Goal: Information Seeking & Learning: Learn about a topic

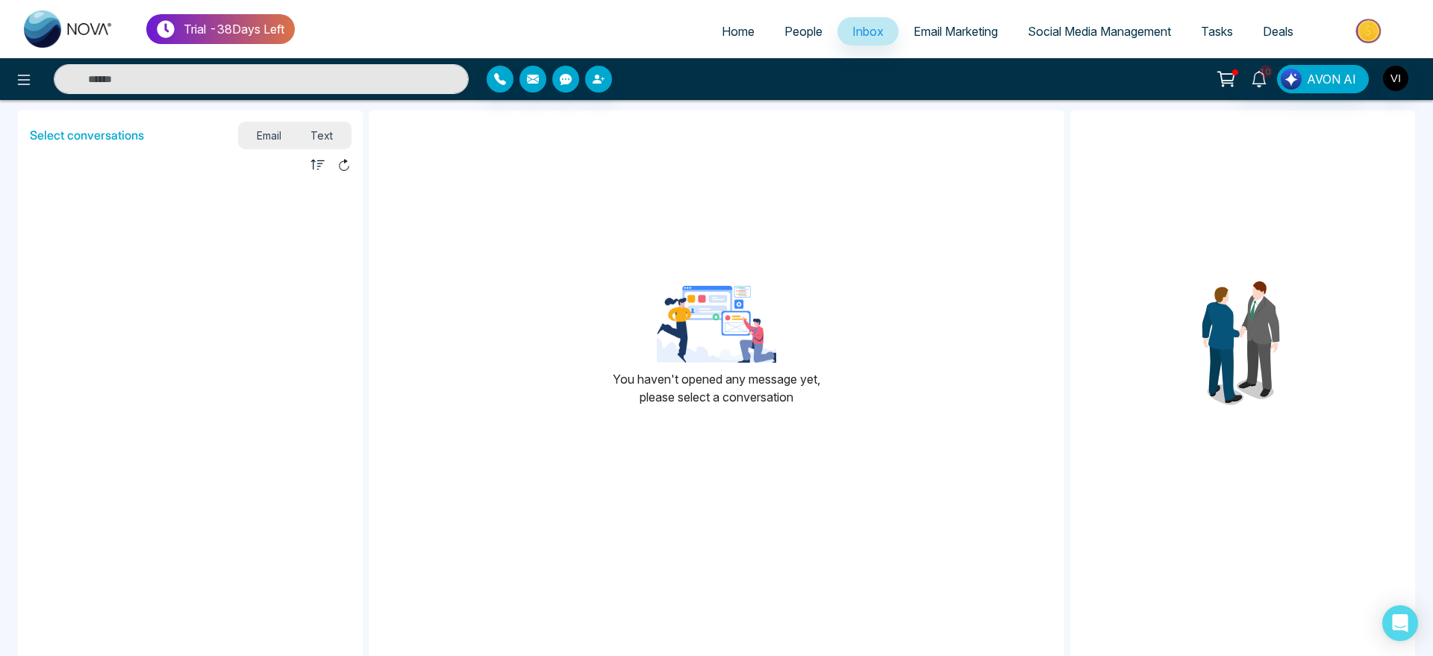
click at [735, 38] on span "Home" at bounding box center [738, 31] width 33 height 15
select select "*"
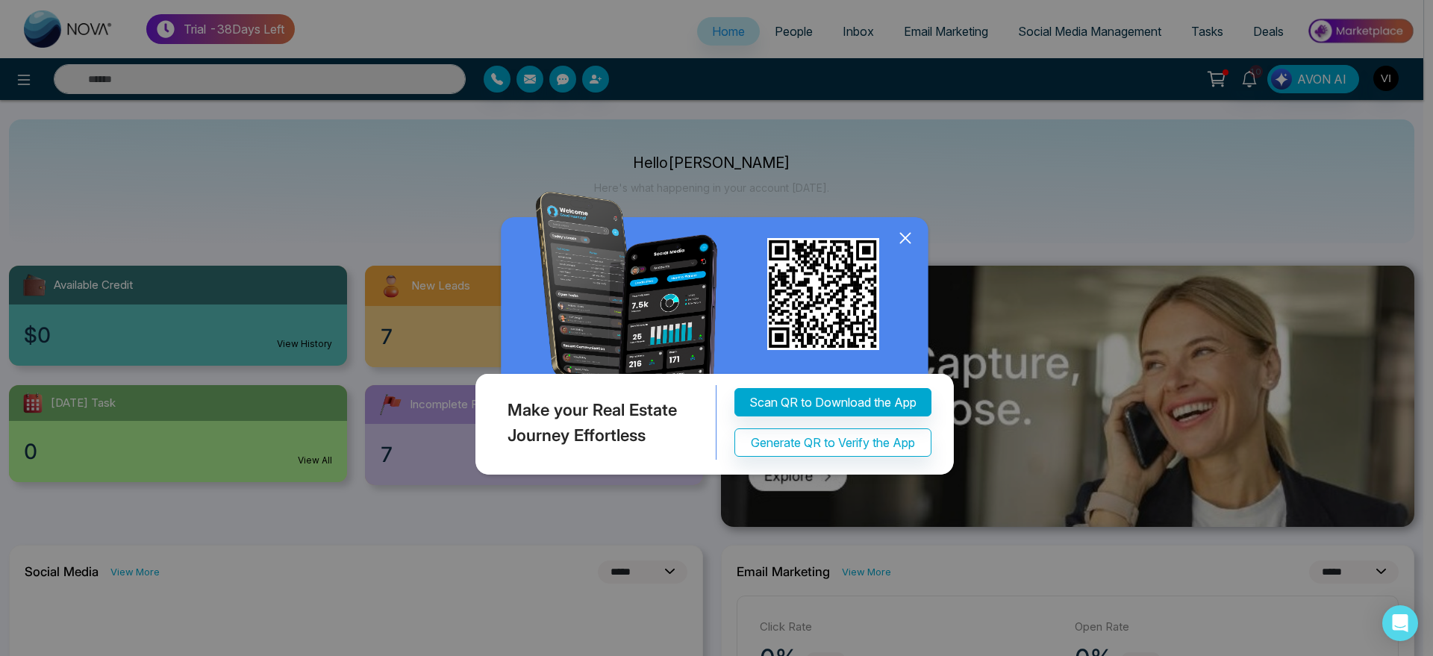
click at [904, 240] on icon at bounding box center [905, 238] width 22 height 22
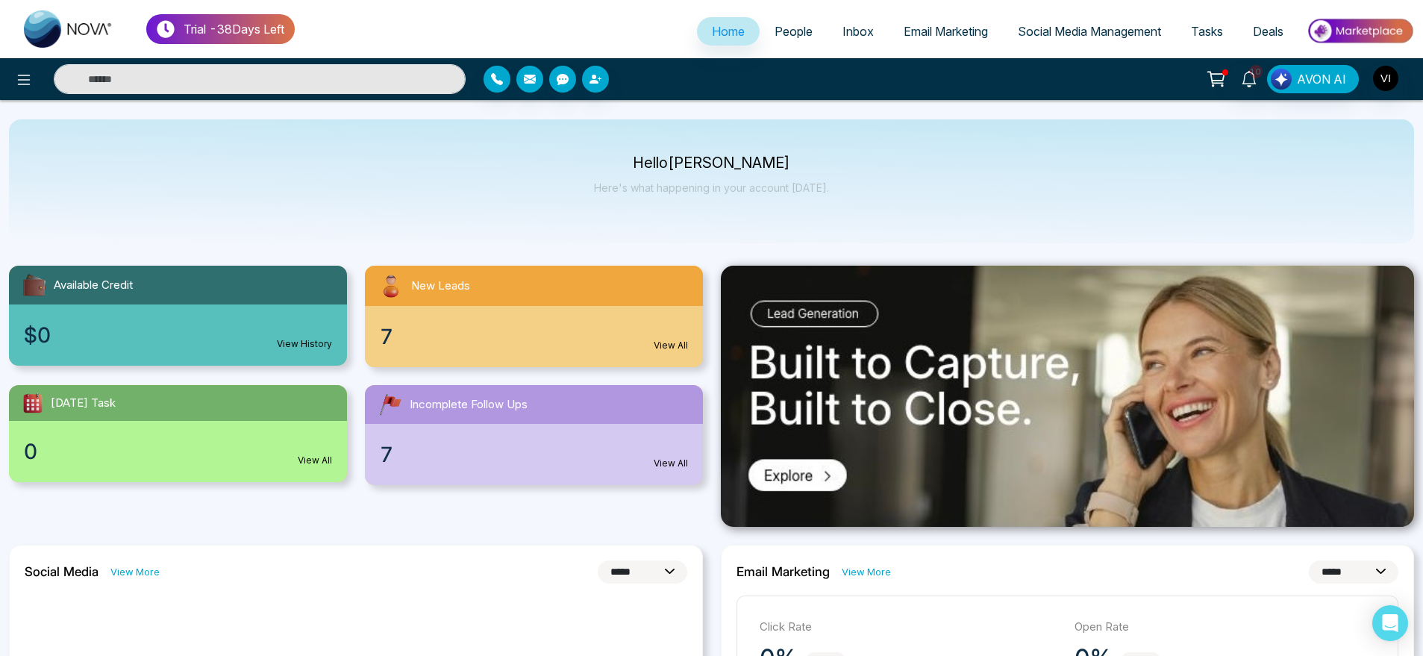
click at [781, 26] on span "People" at bounding box center [794, 31] width 38 height 15
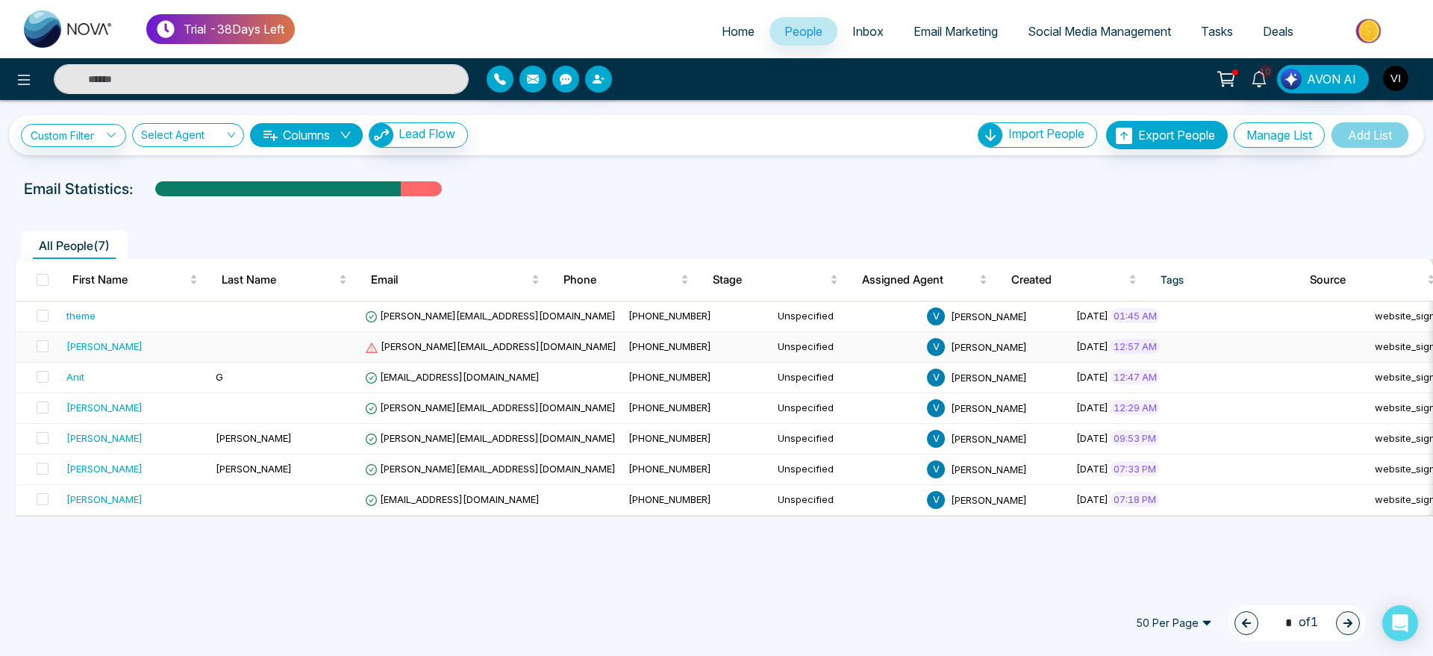
click at [456, 340] on span "[PERSON_NAME][EMAIL_ADDRESS][DOMAIN_NAME]" at bounding box center [490, 346] width 251 height 12
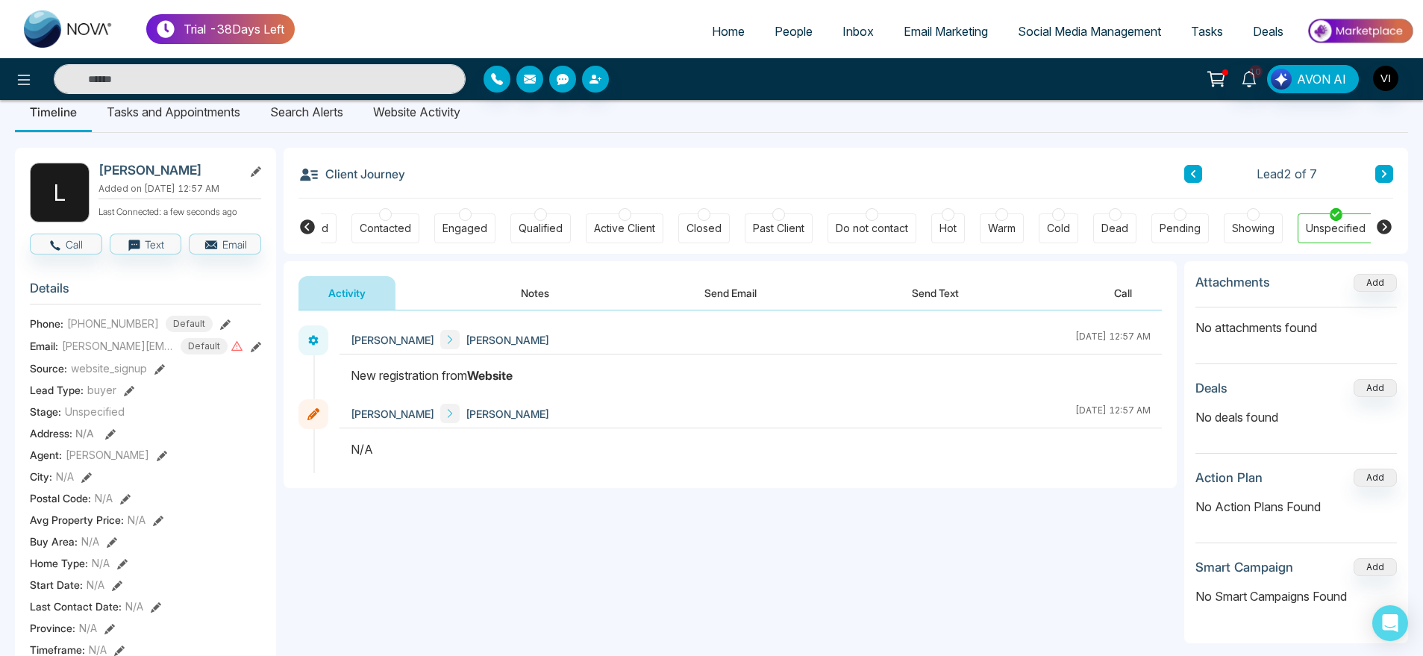
scroll to position [0, 52]
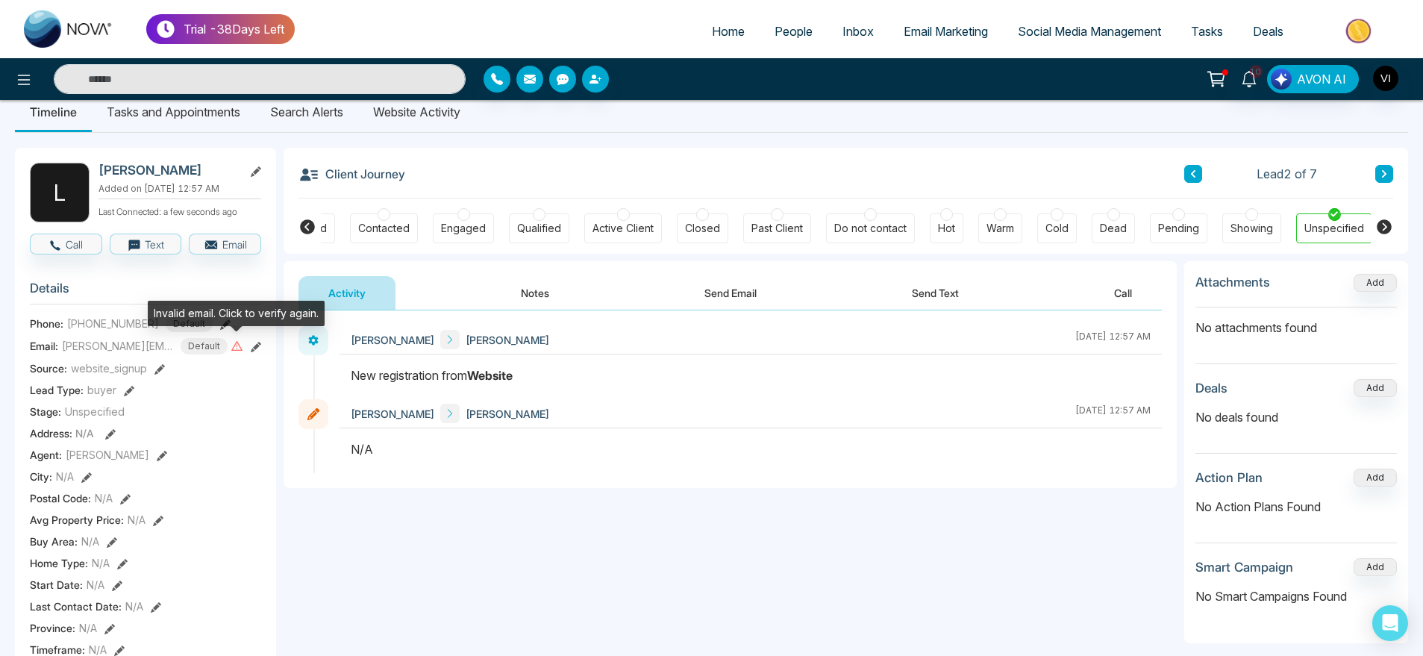
click at [237, 342] on icon at bounding box center [236, 346] width 11 height 10
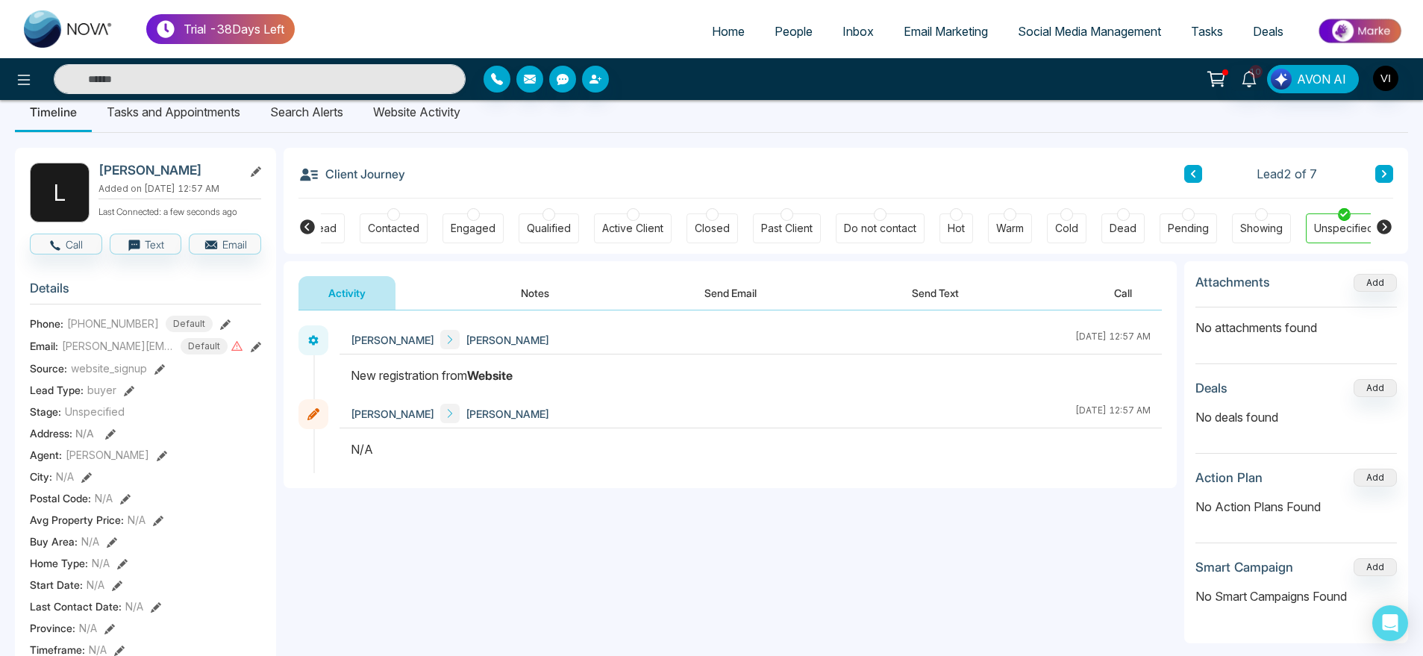
scroll to position [0, 0]
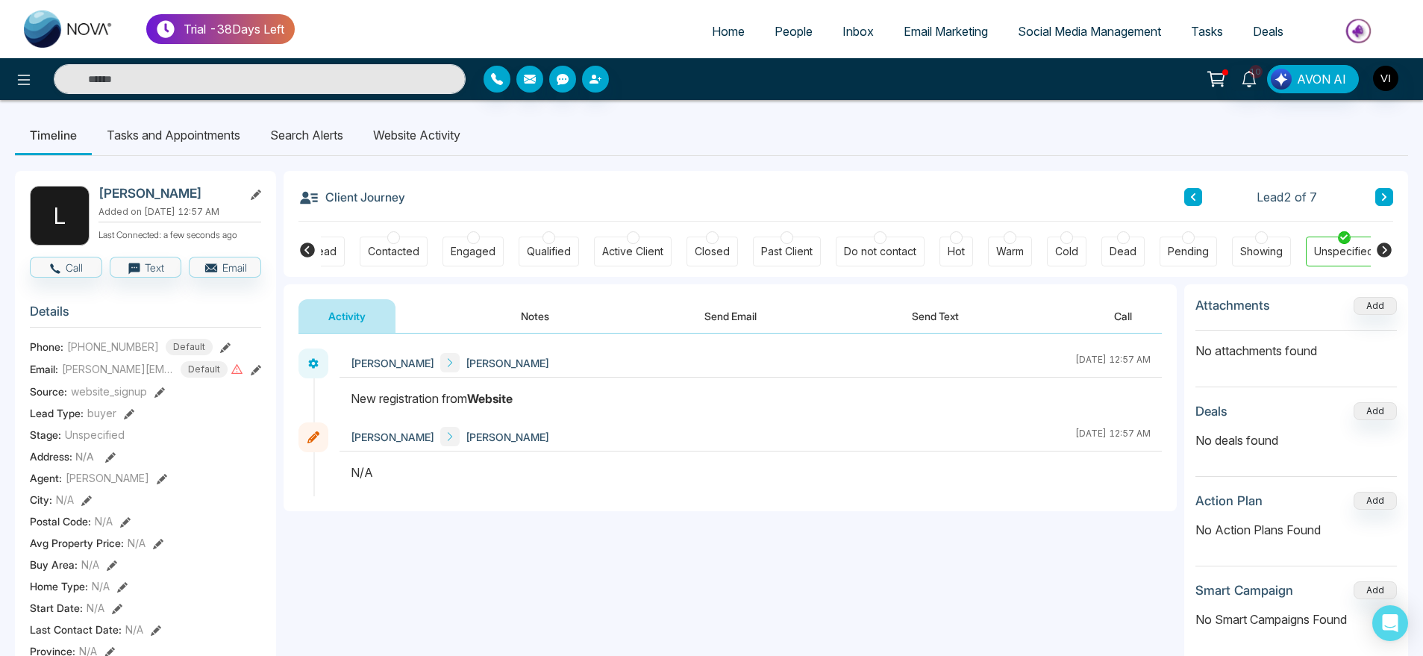
click at [597, 318] on div "Activity Notes Send Email Send Text Call" at bounding box center [729, 316] width 863 height 34
click at [769, 331] on button "Send Email" at bounding box center [731, 316] width 112 height 34
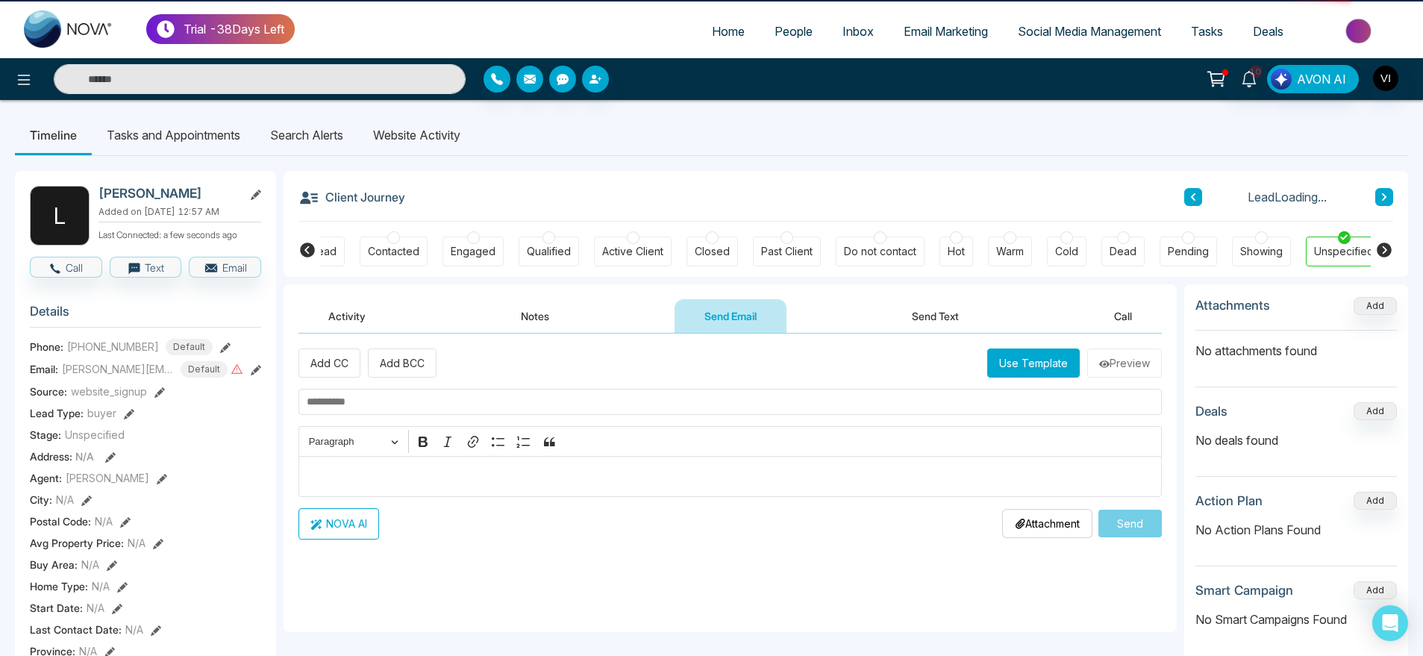
click at [1112, 321] on button "Call" at bounding box center [1123, 316] width 78 height 34
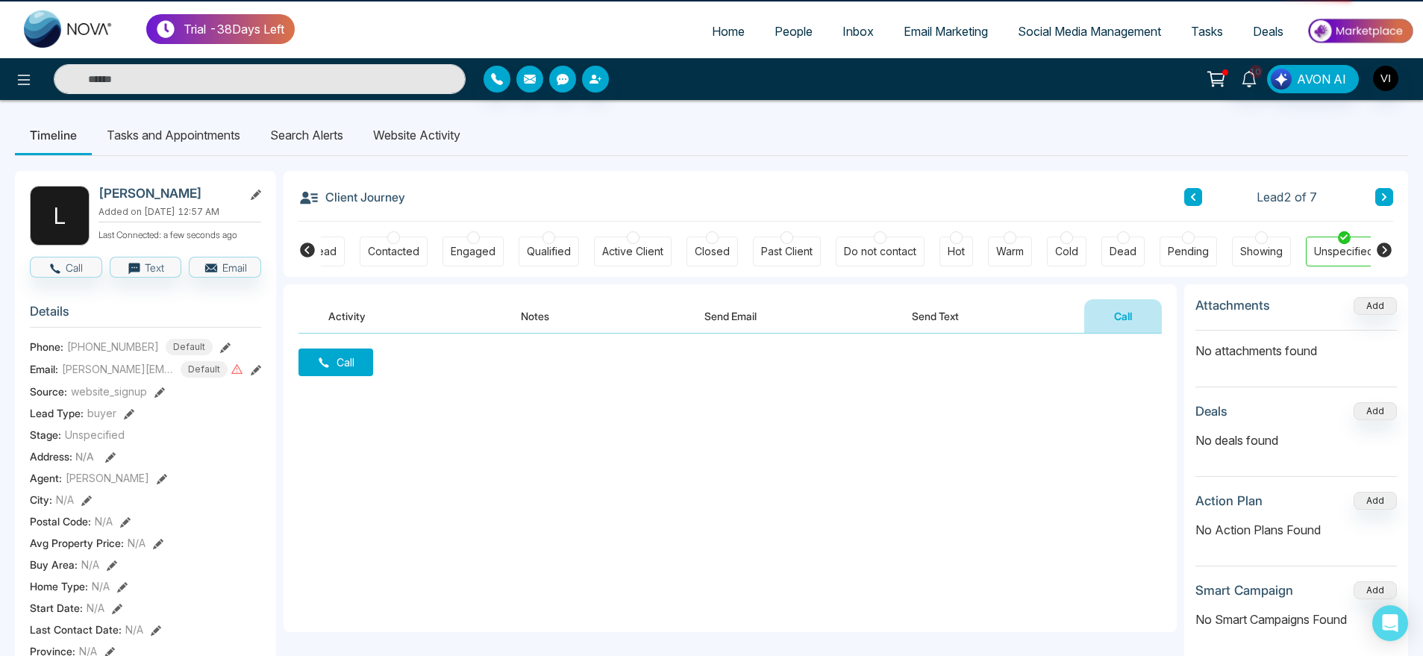
click at [401, 320] on div "Activity Notes Send Email Send Text Call" at bounding box center [729, 316] width 863 height 34
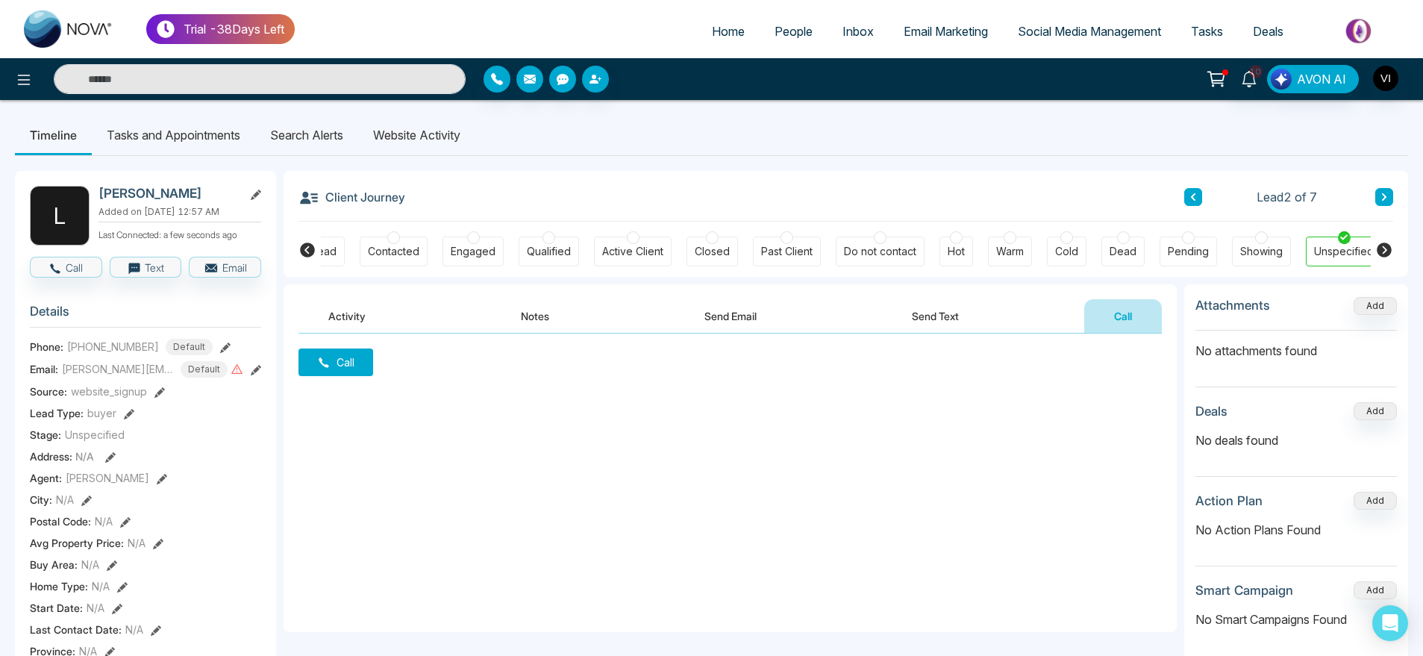
click at [368, 320] on button "Activity" at bounding box center [346, 316] width 97 height 34
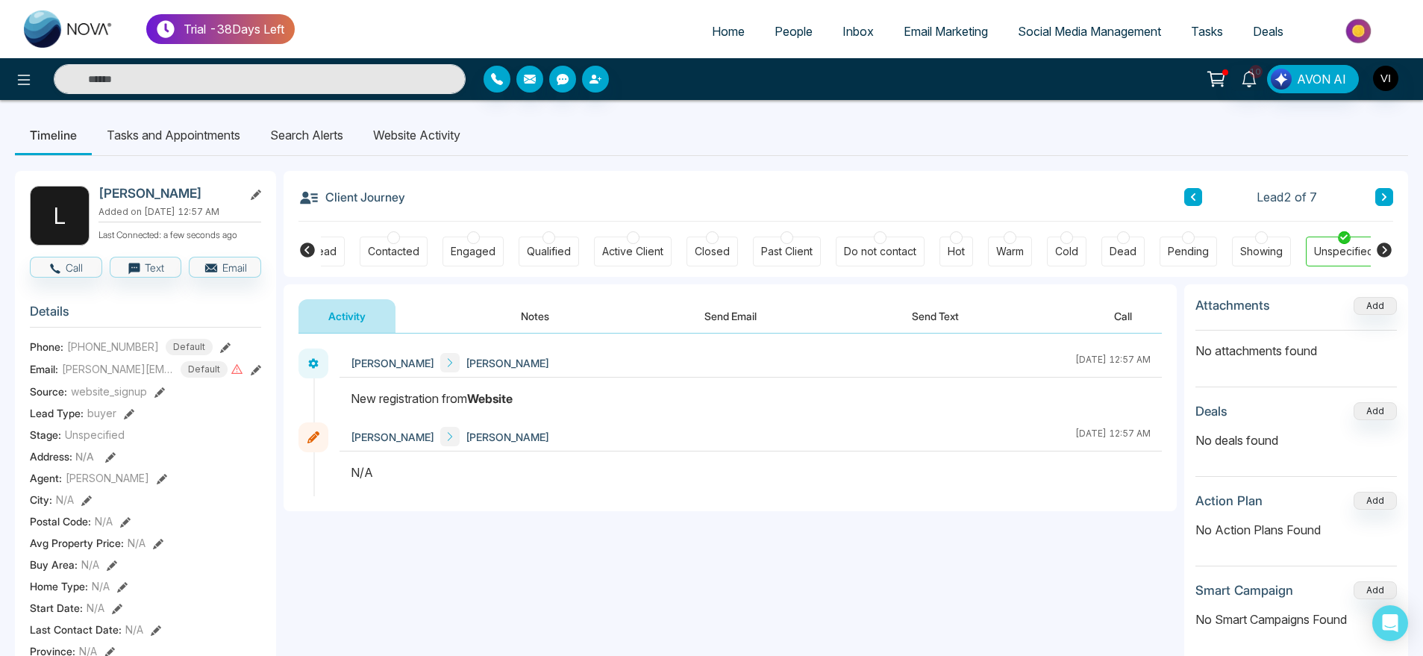
click at [493, 310] on button "Notes" at bounding box center [535, 316] width 88 height 34
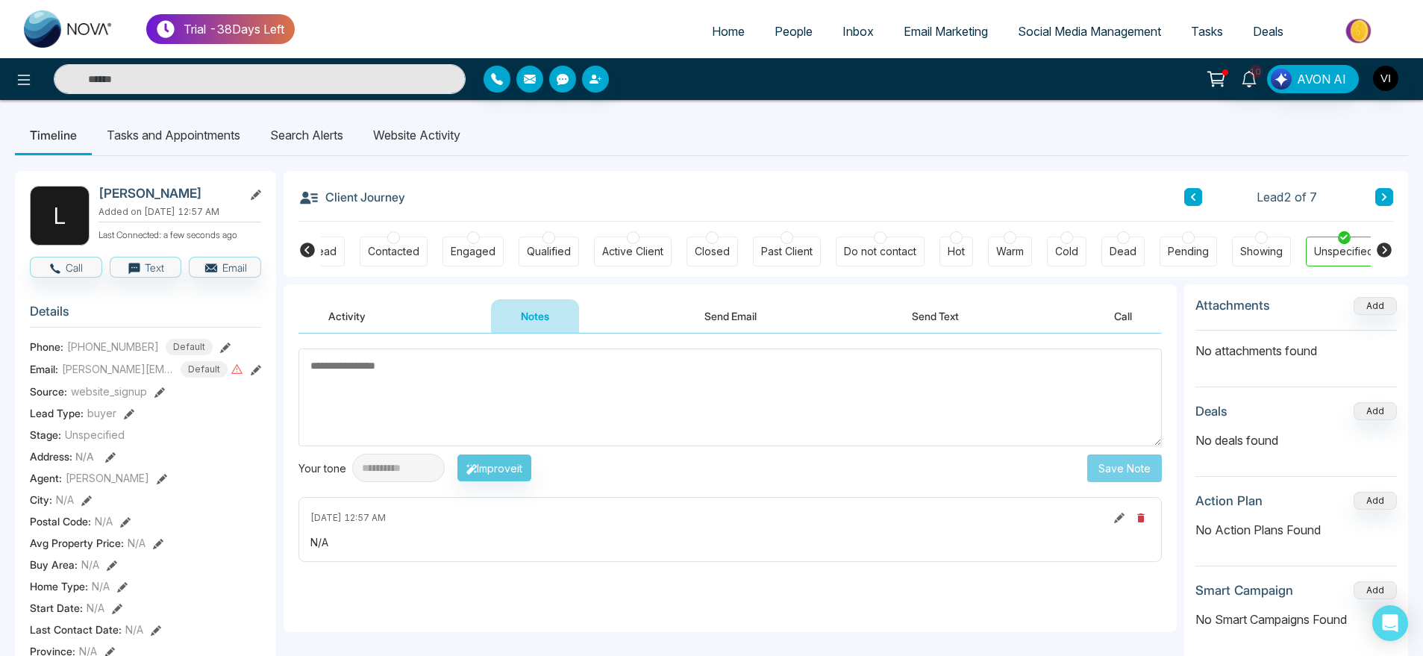
click at [369, 313] on button "Activity" at bounding box center [346, 316] width 97 height 34
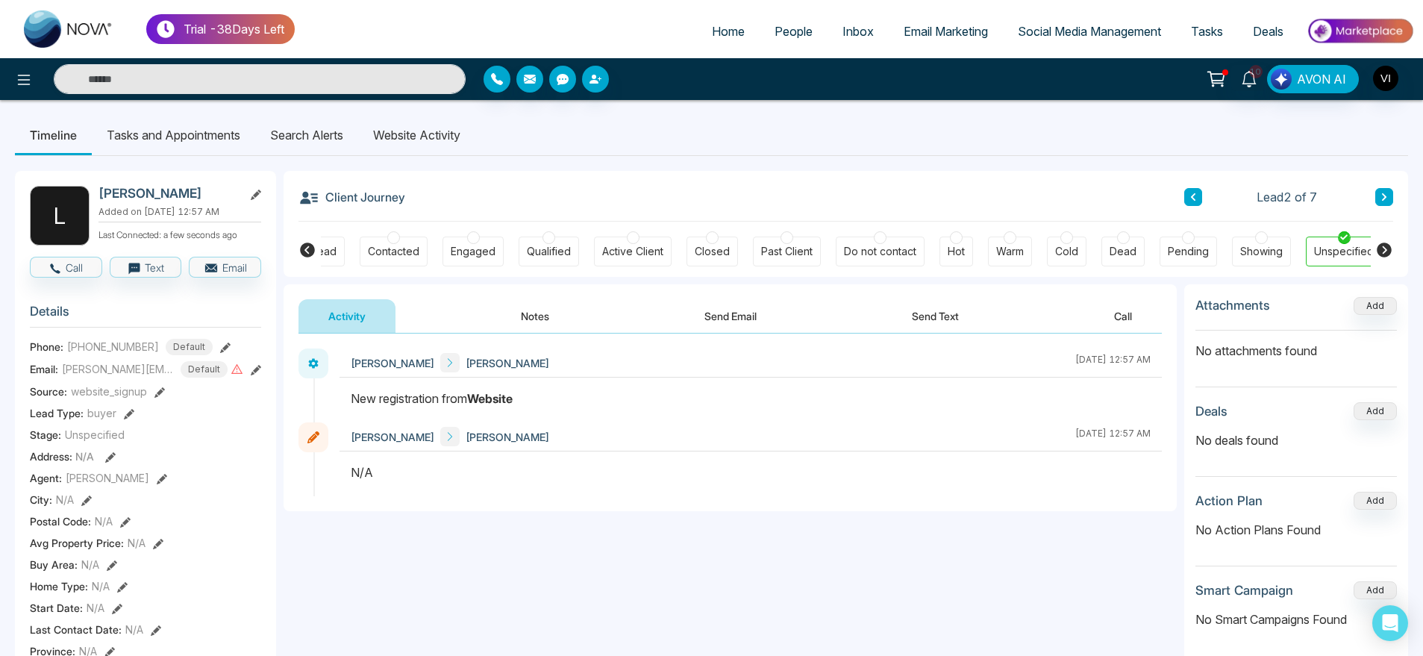
click at [195, 123] on li "Tasks and Appointments" at bounding box center [173, 135] width 163 height 40
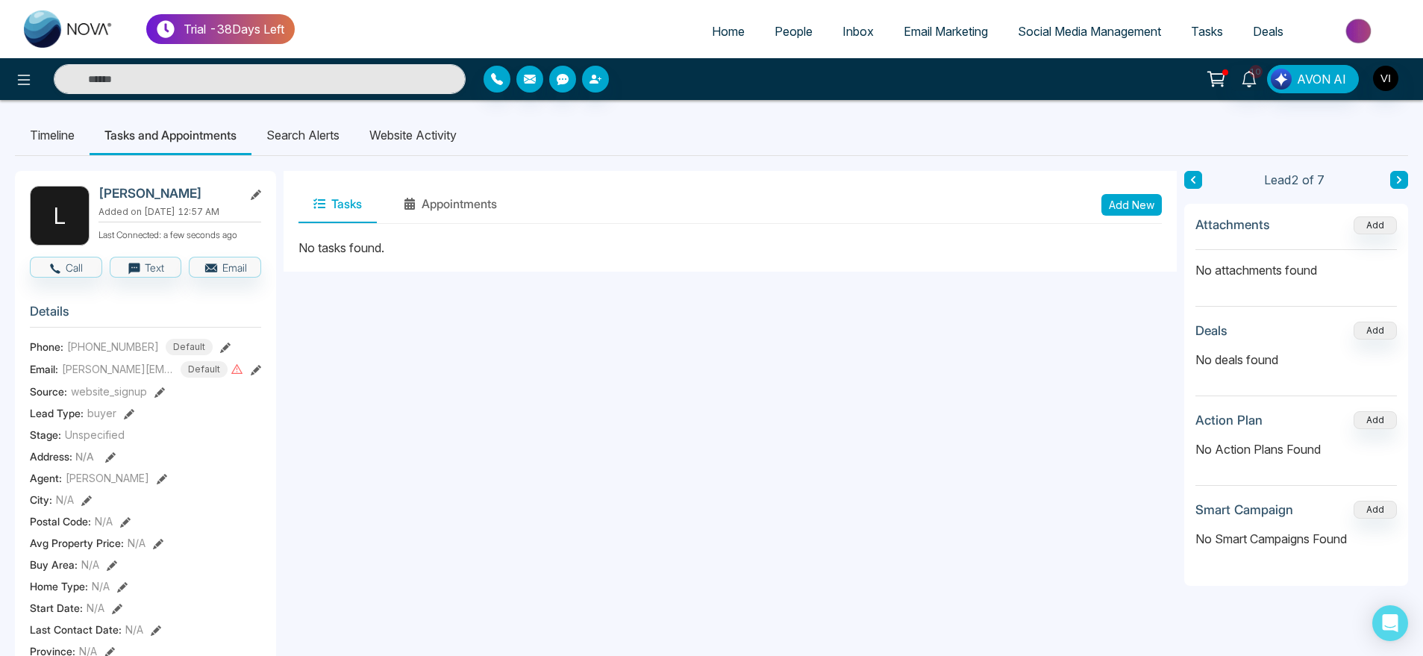
click at [719, 37] on span "Home" at bounding box center [728, 31] width 33 height 15
select select "*"
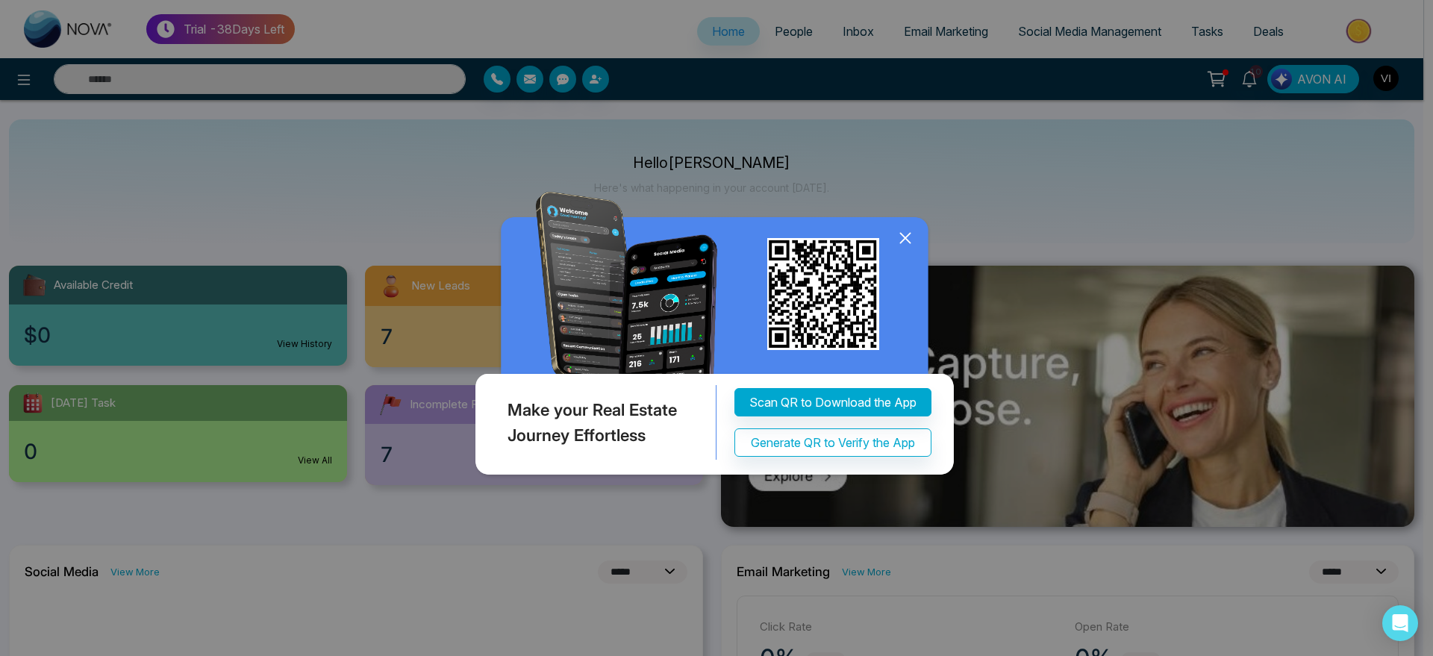
click at [900, 237] on icon at bounding box center [905, 238] width 22 height 22
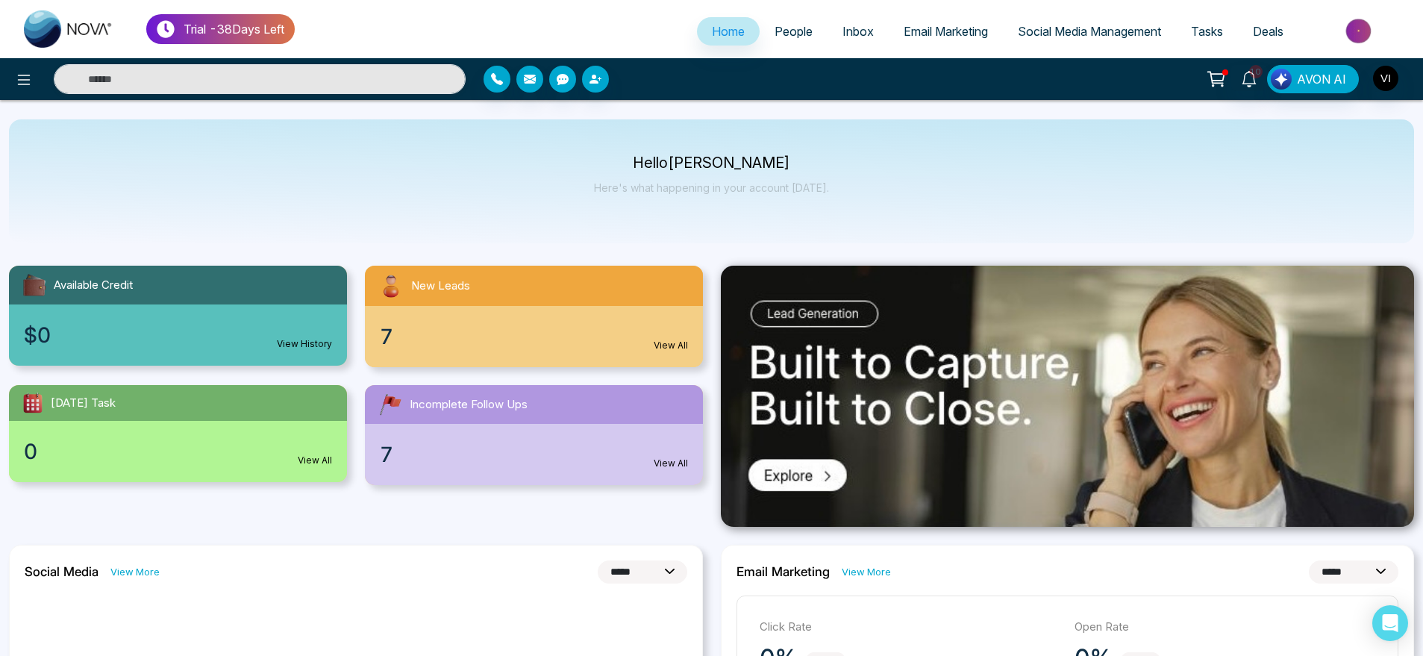
click at [956, 33] on span "Email Marketing" at bounding box center [946, 31] width 84 height 15
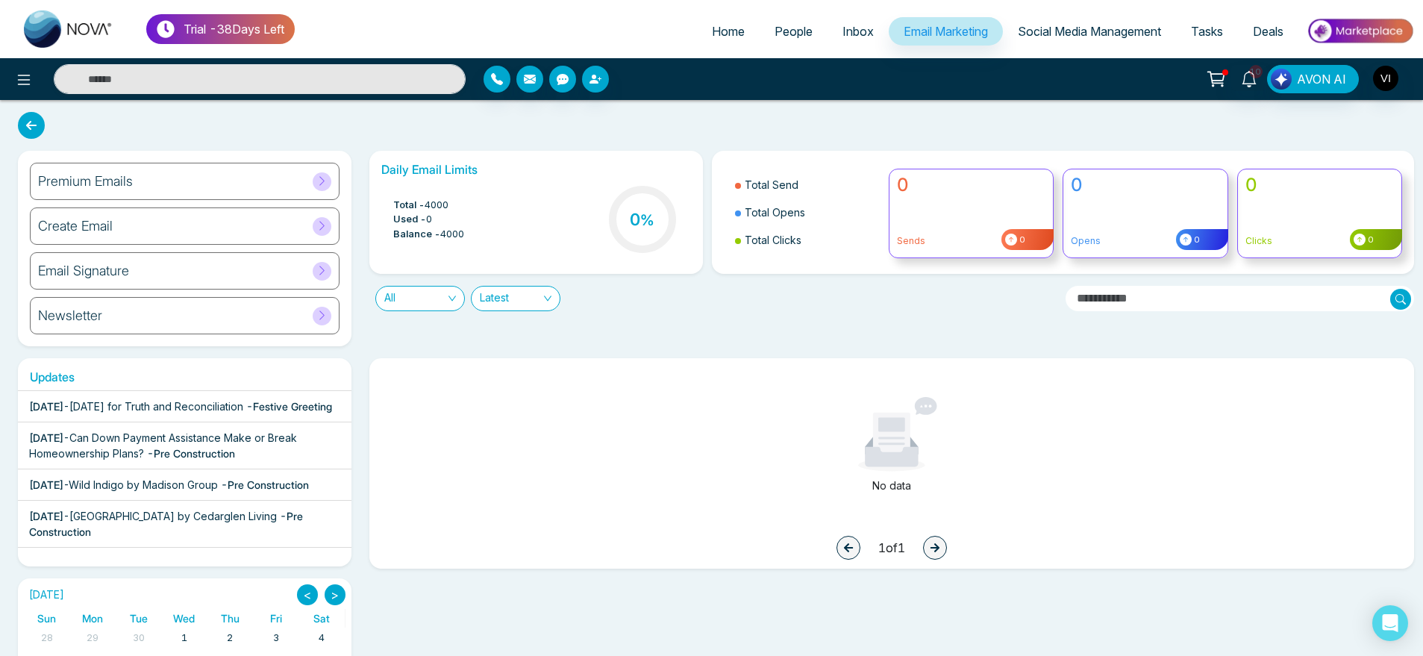
drag, startPoint x: 751, startPoint y: 181, endPoint x: 824, endPoint y: 243, distance: 95.7
click at [824, 243] on ul "Total Send Total Opens Total Clicks" at bounding box center [802, 212] width 156 height 99
click at [824, 243] on li "Total Clicks" at bounding box center [807, 240] width 145 height 28
drag, startPoint x: 824, startPoint y: 243, endPoint x: 728, endPoint y: 169, distance: 121.2
click at [728, 169] on ul "Total Send Total Opens Total Clicks" at bounding box center [802, 212] width 156 height 99
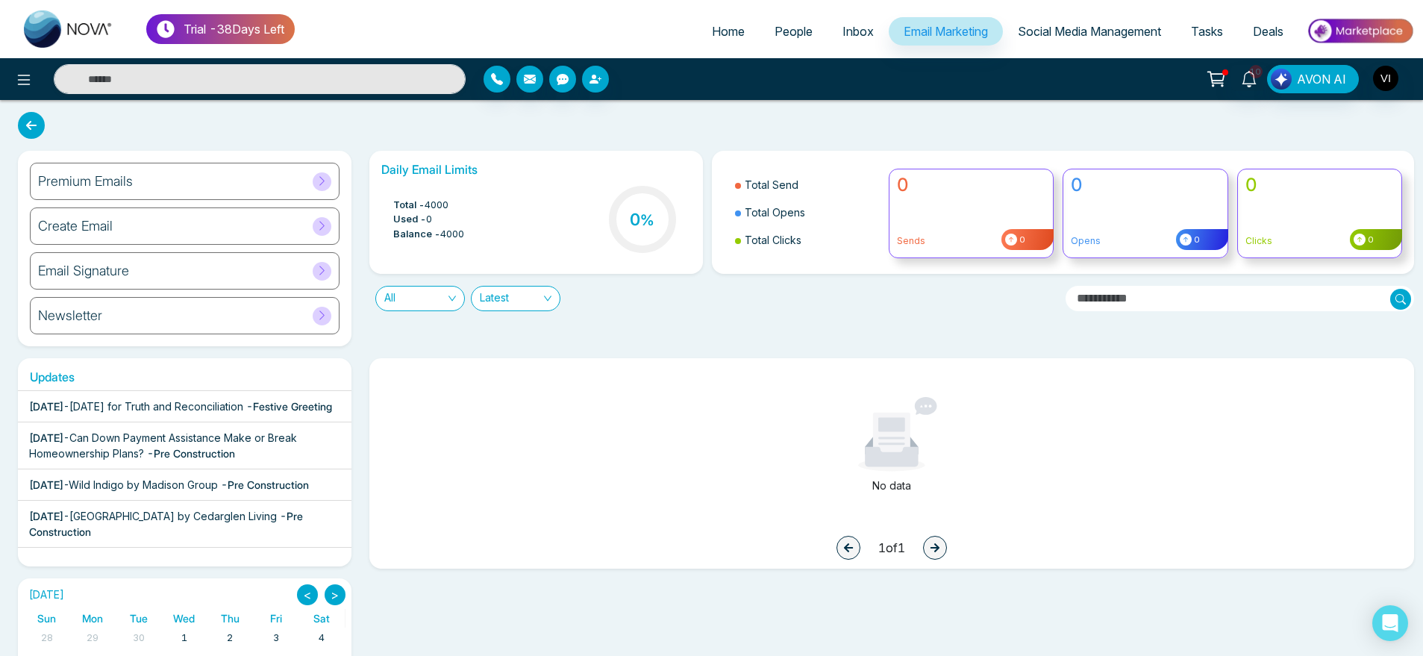
click at [728, 169] on ul "Total Send Total Opens Total Clicks" at bounding box center [802, 212] width 156 height 99
drag, startPoint x: 728, startPoint y: 169, endPoint x: 843, endPoint y: 267, distance: 151.3
click at [843, 267] on div "Total Send Total Opens Total Clicks 0 Sends 0 0 Opens 0 0 Clicks 0" at bounding box center [1063, 212] width 721 height 123
drag, startPoint x: 843, startPoint y: 267, endPoint x: 699, endPoint y: 163, distance: 177.9
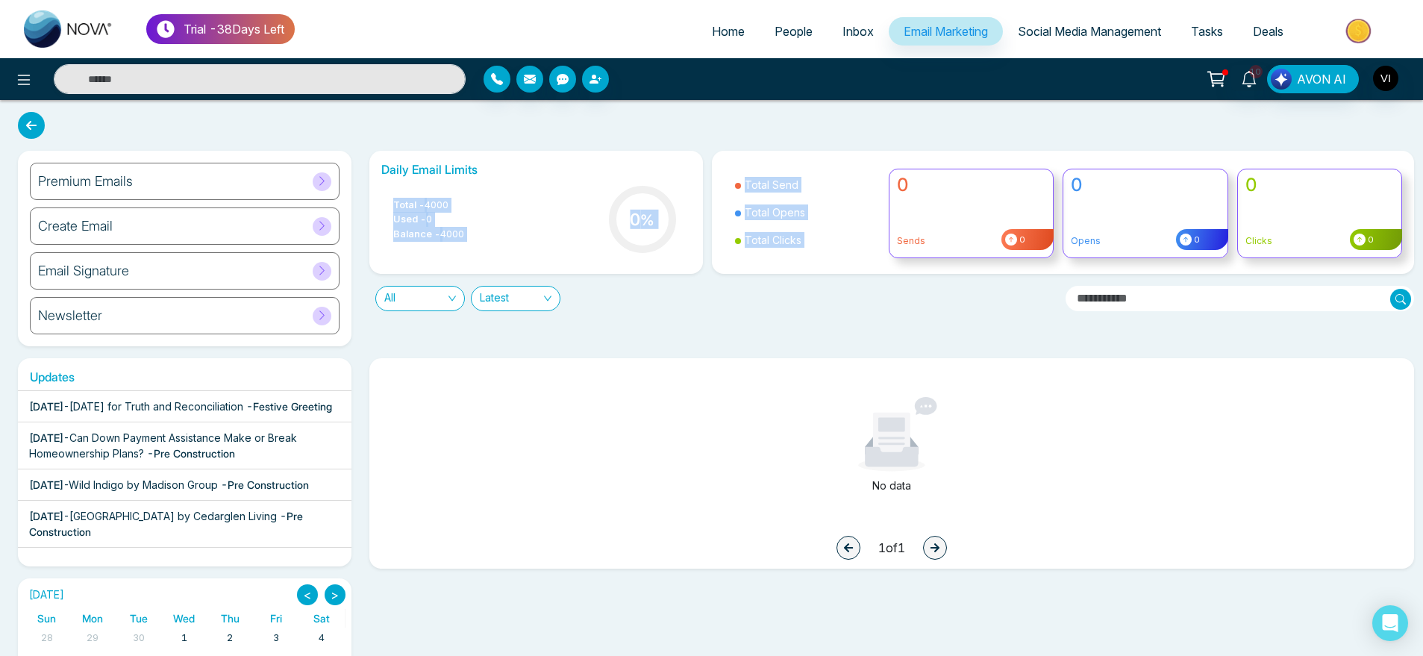
click at [699, 163] on div "Daily Email Limits Total - 4000 Used - 0 Balance - 4000 0 % Total Send Total Op…" at bounding box center [887, 231] width 1054 height 160
click at [699, 163] on div "Daily Email Limits Total - 4000 Used - 0 Balance - 4000 0 %" at bounding box center [536, 212] width 334 height 123
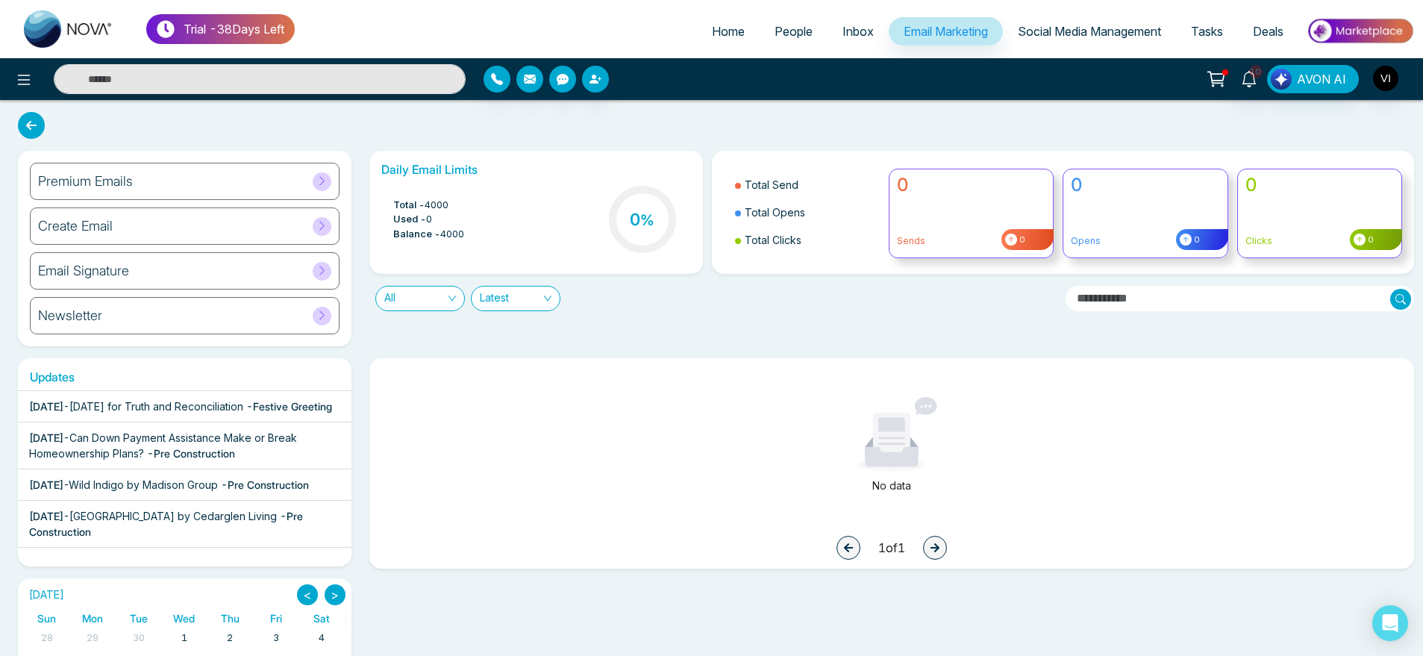
drag, startPoint x: 742, startPoint y: 173, endPoint x: 834, endPoint y: 255, distance: 123.1
click at [834, 255] on ul "Total Send Total Opens Total Clicks" at bounding box center [802, 212] width 156 height 99
drag, startPoint x: 834, startPoint y: 255, endPoint x: 742, endPoint y: 167, distance: 127.7
click at [742, 167] on ul "Total Send Total Opens Total Clicks" at bounding box center [802, 212] width 156 height 99
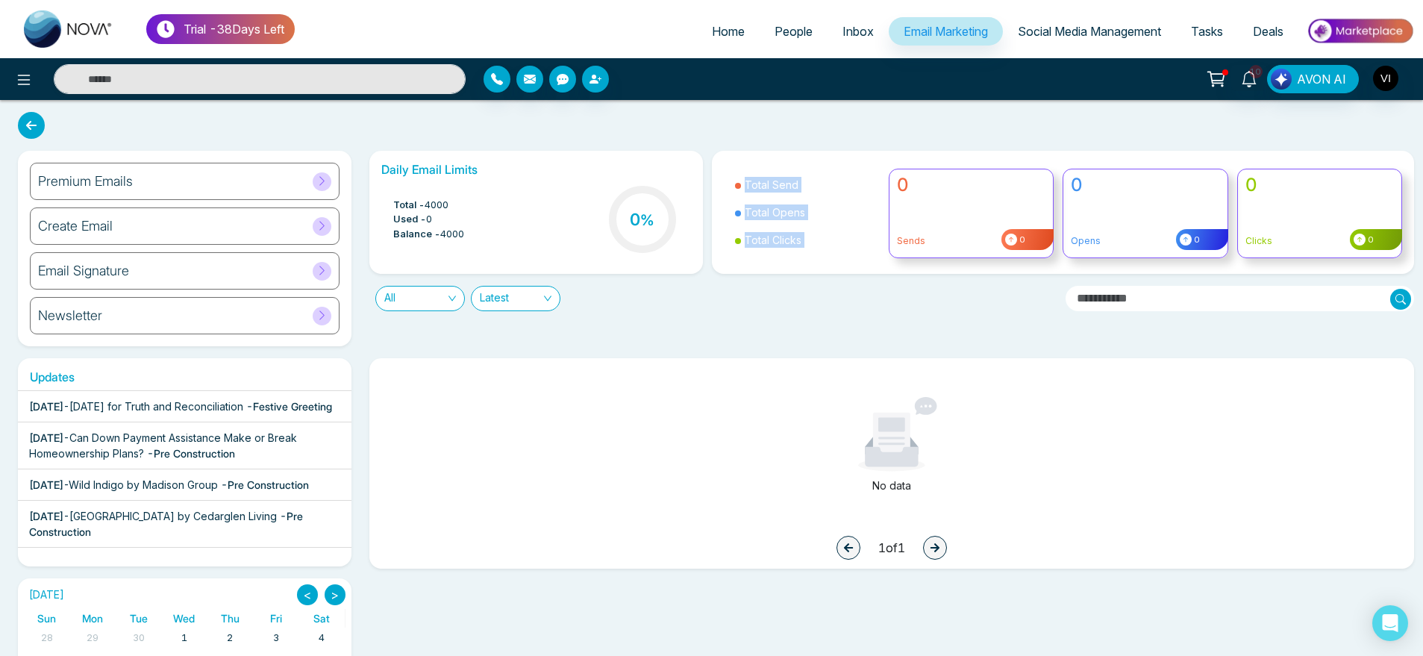
click at [742, 167] on ul "Total Send Total Opens Total Clicks" at bounding box center [802, 212] width 156 height 99
click at [729, 24] on span "Home" at bounding box center [728, 31] width 33 height 15
select select "*"
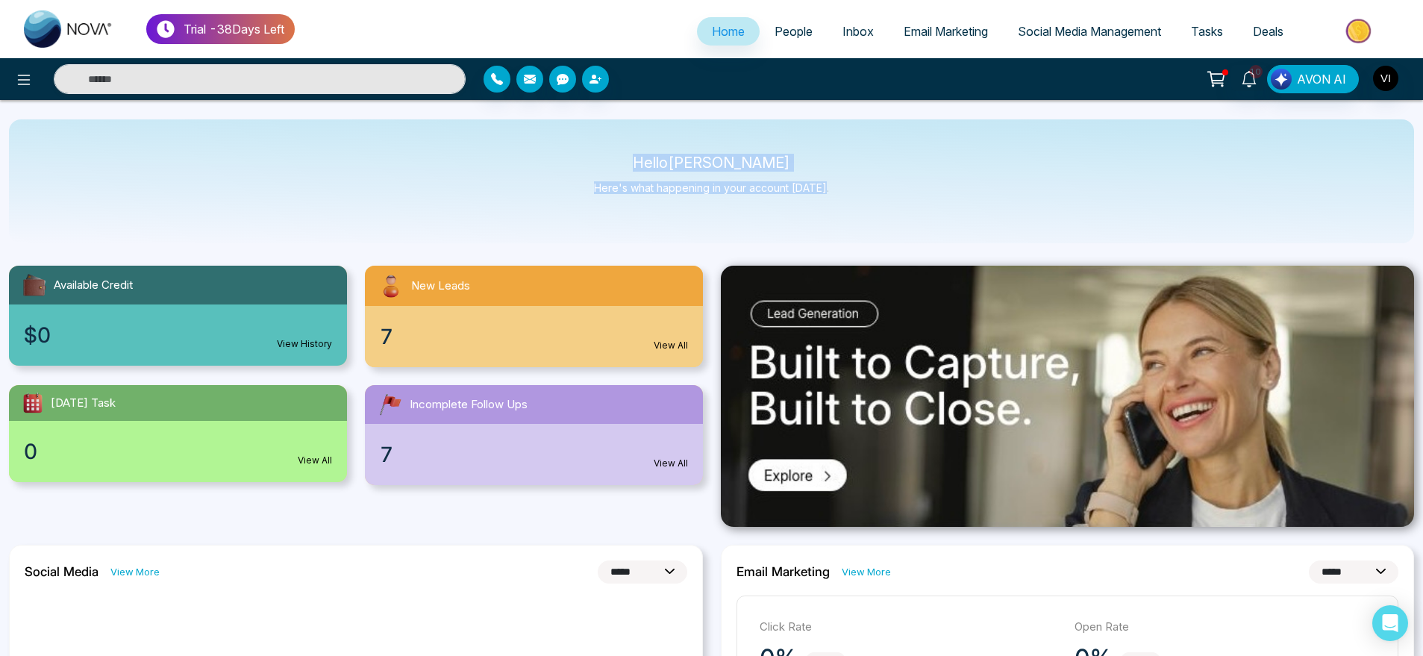
drag, startPoint x: 652, startPoint y: 137, endPoint x: 887, endPoint y: 193, distance: 241.6
click at [887, 193] on div "Hello [PERSON_NAME] Here's what happening in your account [DATE]." at bounding box center [711, 181] width 1405 height 124
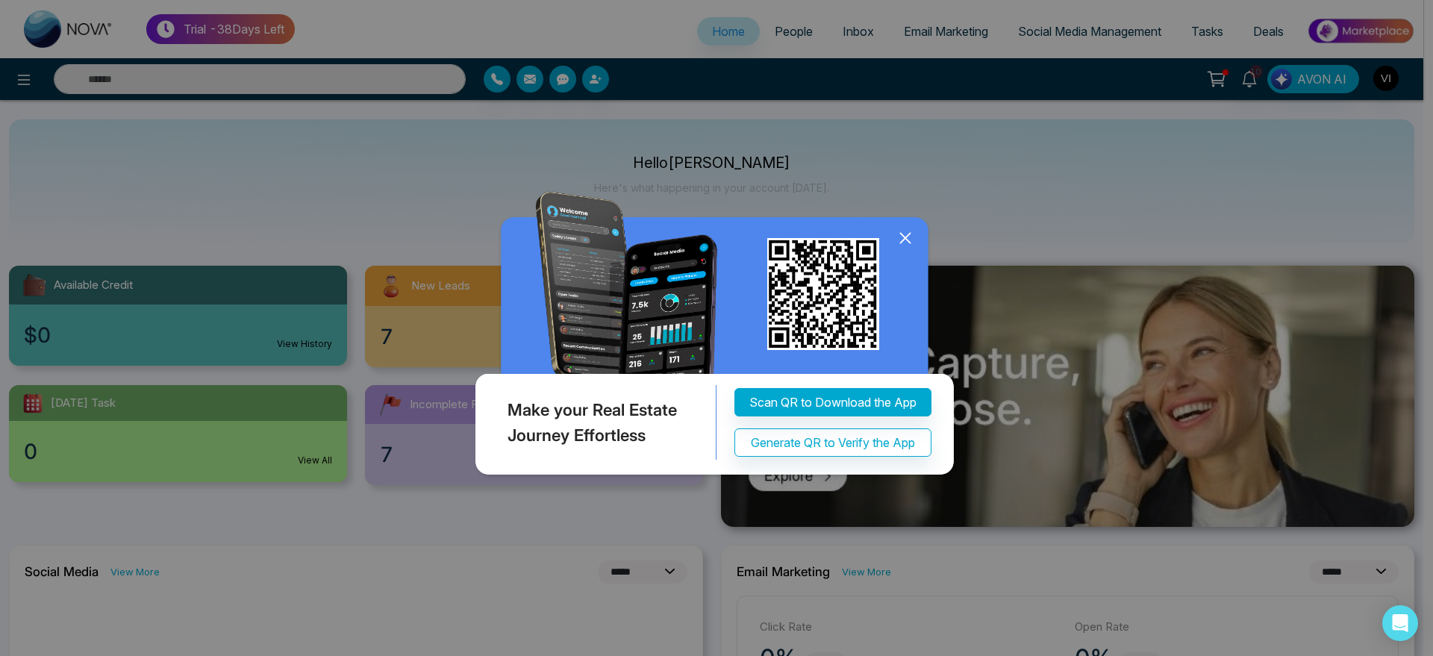
click at [887, 193] on div "Make your Real Estate Journey Effortless Scan QR to Download the App Generate Q…" at bounding box center [716, 328] width 1433 height 656
click at [904, 243] on icon at bounding box center [905, 238] width 22 height 22
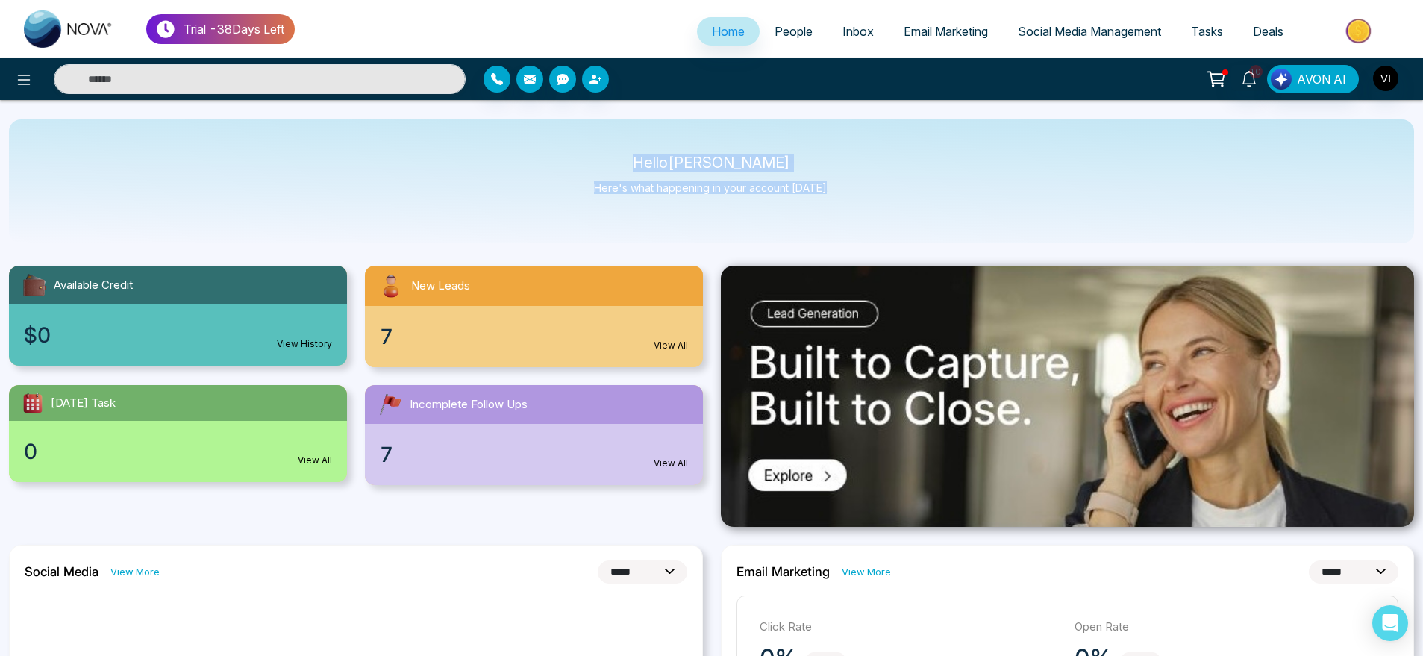
drag, startPoint x: 641, startPoint y: 161, endPoint x: 917, endPoint y: 201, distance: 279.0
click at [917, 201] on div "Hello [PERSON_NAME] Here's what happening in your account [DATE]." at bounding box center [711, 181] width 1405 height 124
drag, startPoint x: 861, startPoint y: 199, endPoint x: 628, endPoint y: 169, distance: 234.7
click at [628, 169] on div "Hello [PERSON_NAME] Here's what happening in your account [DATE]." at bounding box center [711, 181] width 1405 height 124
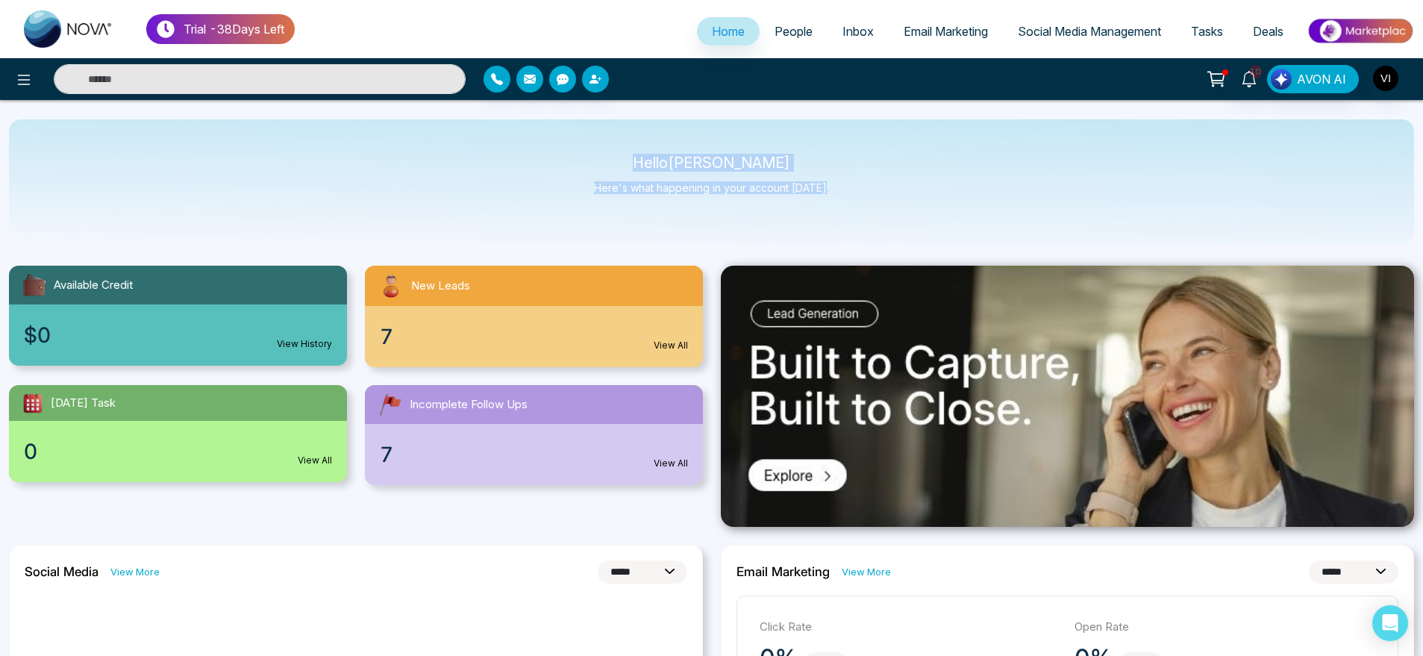
drag, startPoint x: 665, startPoint y: 154, endPoint x: 861, endPoint y: 212, distance: 204.7
click at [861, 212] on div "Hello [PERSON_NAME] Here's what happening in your account [DATE]." at bounding box center [711, 181] width 1405 height 124
drag, startPoint x: 861, startPoint y: 212, endPoint x: 610, endPoint y: 152, distance: 257.7
click at [610, 152] on div "Hello [PERSON_NAME] Here's what happening in your account [DATE]." at bounding box center [711, 181] width 1405 height 124
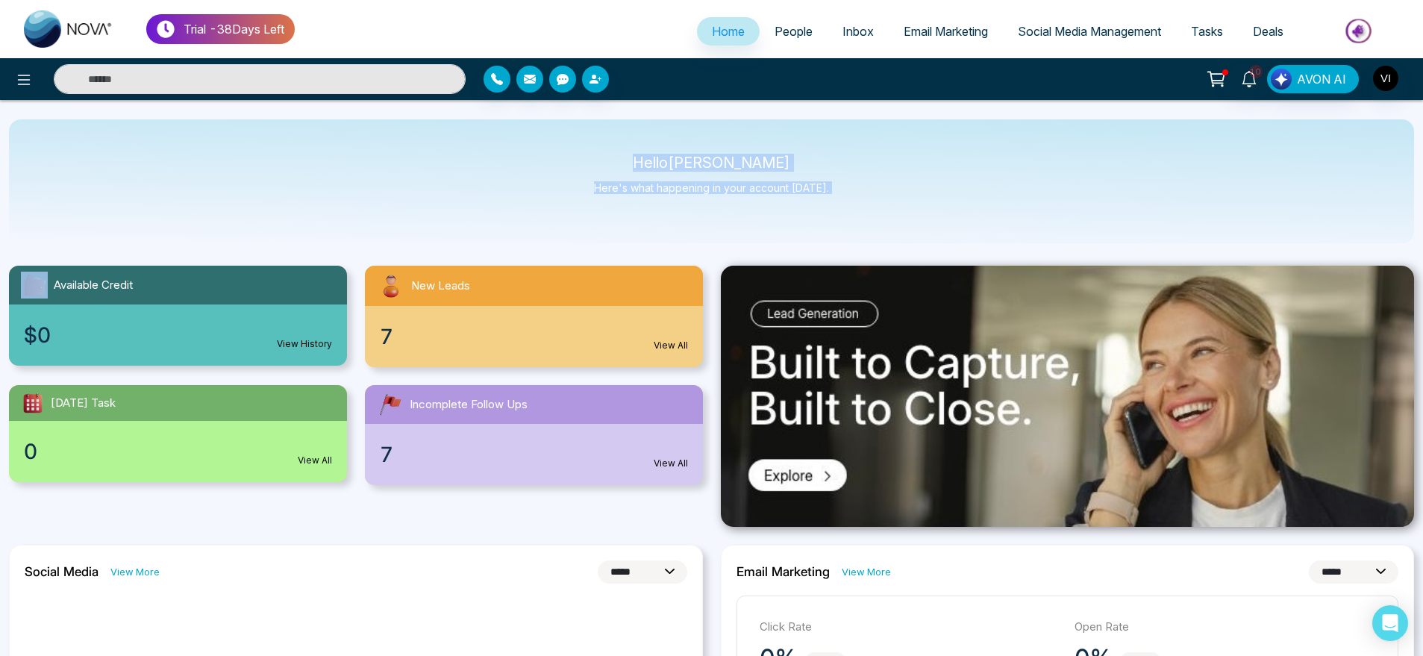
click at [610, 152] on div "Hello [PERSON_NAME] Here's what happening in your account [DATE]." at bounding box center [711, 181] width 1405 height 124
drag, startPoint x: 675, startPoint y: 148, endPoint x: 999, endPoint y: 194, distance: 327.9
click at [999, 194] on div "Hello [PERSON_NAME] Here's what happening in your account [DATE]." at bounding box center [711, 181] width 1405 height 124
drag, startPoint x: 839, startPoint y: 182, endPoint x: 637, endPoint y: 157, distance: 203.8
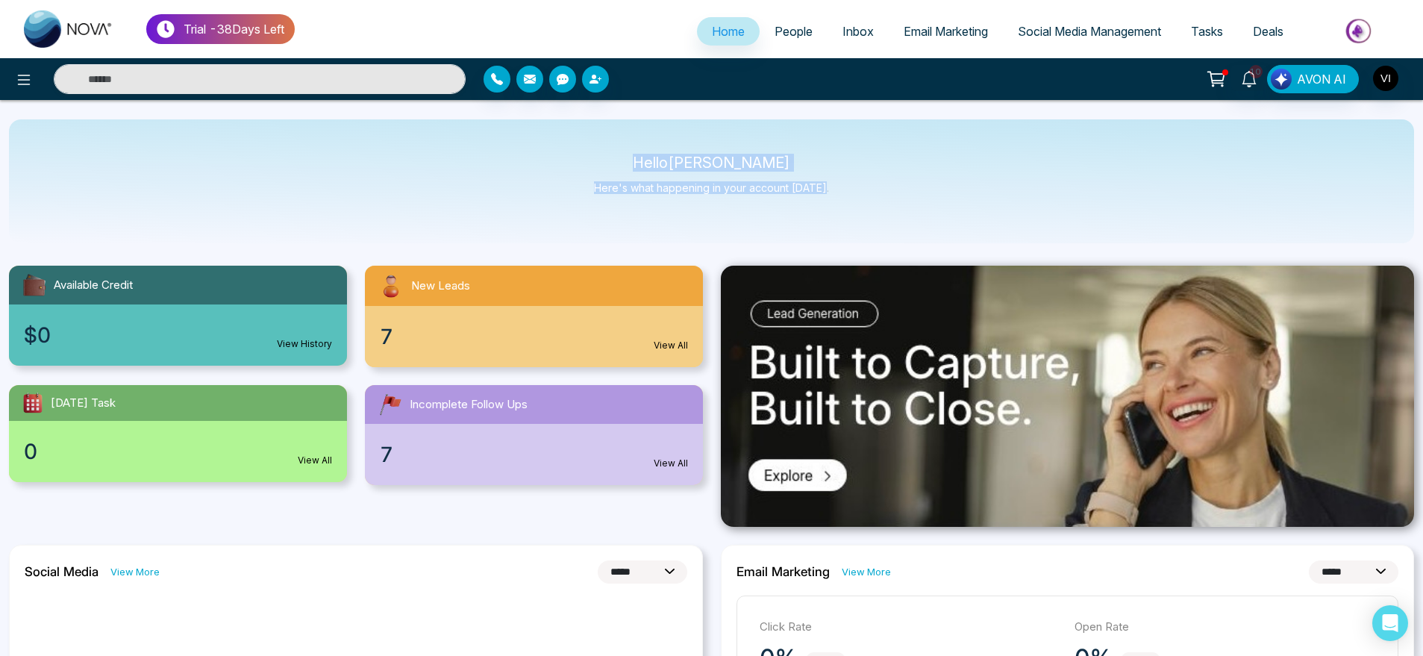
click at [637, 157] on div "Hello [PERSON_NAME] Here's what happening in your account [DATE]." at bounding box center [711, 181] width 1405 height 124
click at [637, 157] on p "Hello [PERSON_NAME]" at bounding box center [711, 163] width 235 height 13
drag, startPoint x: 838, startPoint y: 202, endPoint x: 639, endPoint y: 165, distance: 202.0
click at [639, 165] on div "Hello [PERSON_NAME] Here's what happening in your account [DATE]." at bounding box center [711, 181] width 1405 height 124
click at [639, 165] on p "Hello [PERSON_NAME]" at bounding box center [711, 163] width 235 height 13
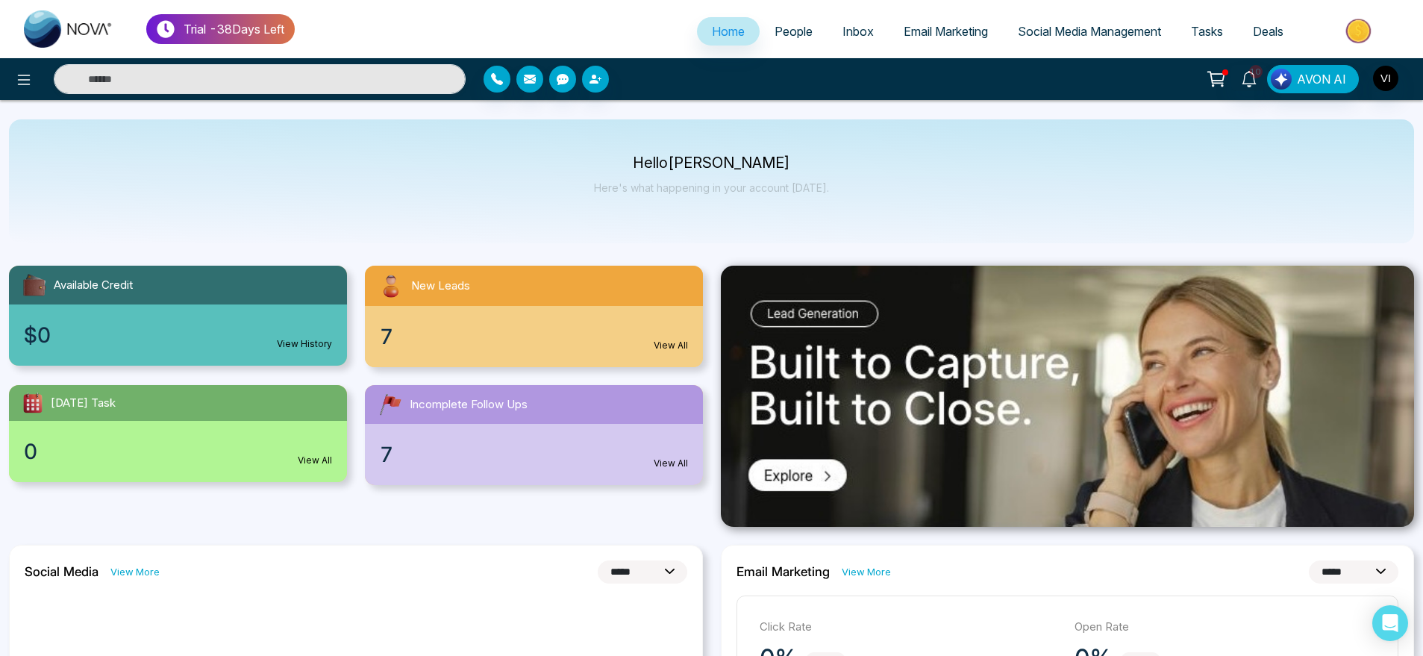
scroll to position [1, 0]
click at [833, 119] on div "Hello [PERSON_NAME] Here's what happening in your account [DATE]." at bounding box center [711, 181] width 1405 height 124
